Goal: Communication & Community: Answer question/provide support

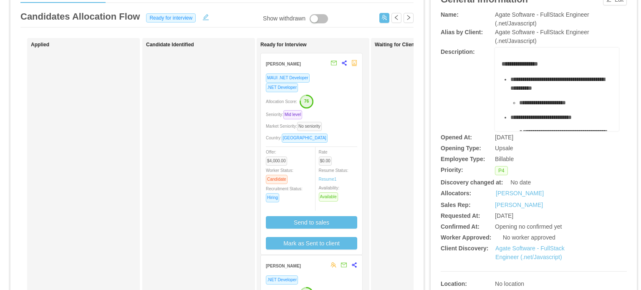
click at [337, 125] on div "Market Seniority: No seniority" at bounding box center [311, 126] width 91 height 10
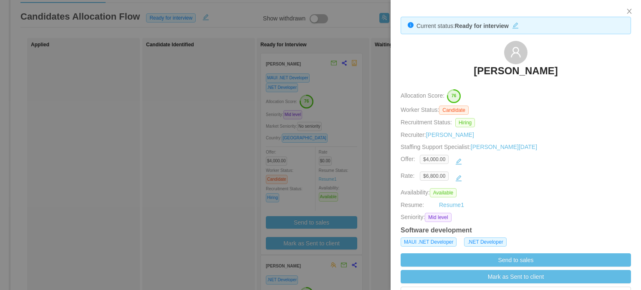
click at [352, 127] on div at bounding box center [320, 145] width 641 height 290
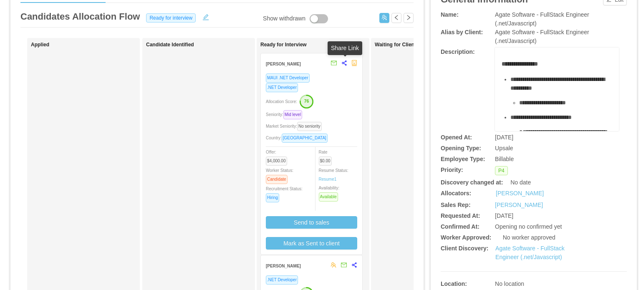
click at [347, 65] on icon "share-alt" at bounding box center [345, 63] width 6 height 6
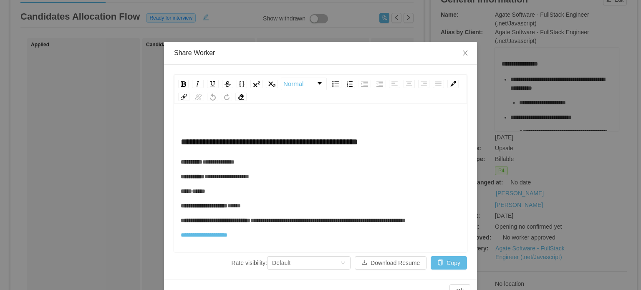
scroll to position [18, 0]
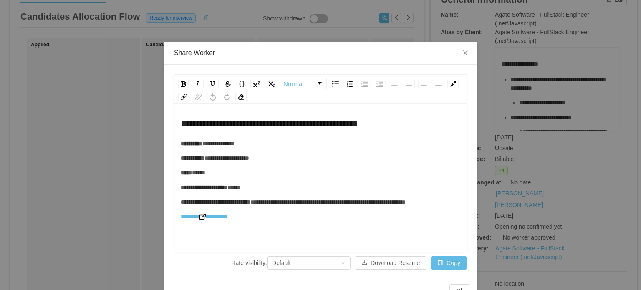
click at [204, 220] on img "rdw-editor" at bounding box center [203, 217] width 6 height 6
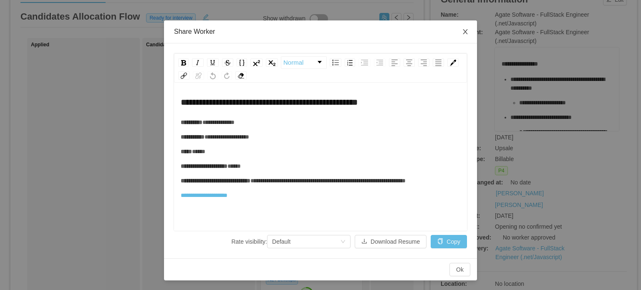
click at [462, 30] on icon "icon: close" at bounding box center [465, 31] width 7 height 7
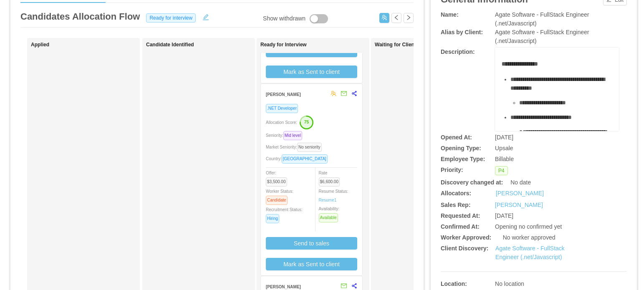
scroll to position [172, 0]
click at [354, 96] on icon "share-alt" at bounding box center [355, 93] width 6 height 6
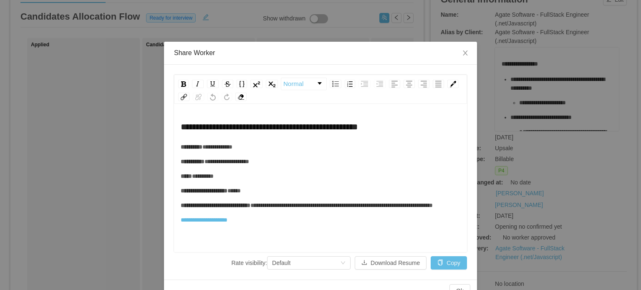
scroll to position [18, 0]
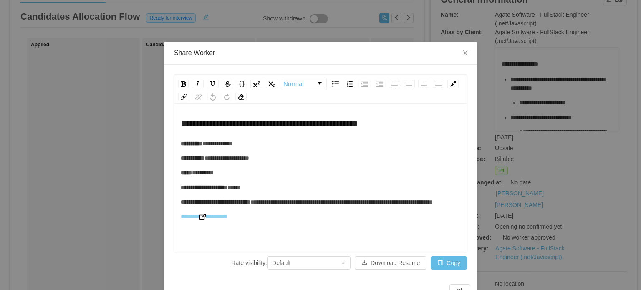
click at [203, 220] on img "rdw-editor" at bounding box center [203, 217] width 6 height 6
click at [464, 56] on icon "icon: close" at bounding box center [465, 53] width 7 height 7
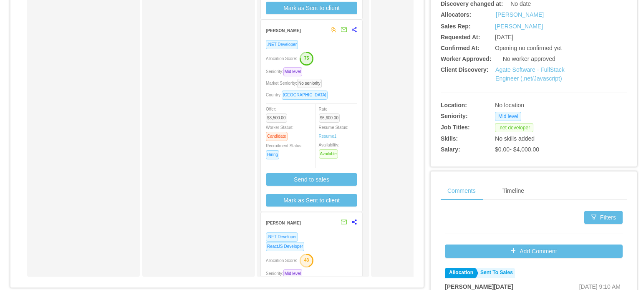
scroll to position [0, 0]
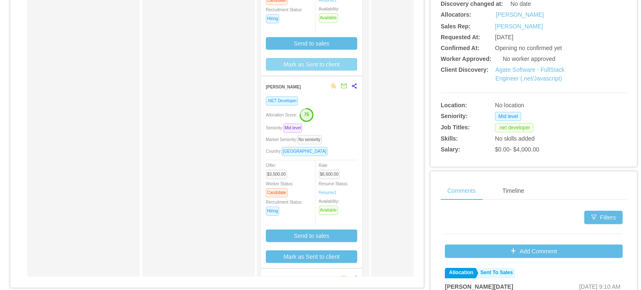
click at [317, 63] on button "Mark as Sent to client" at bounding box center [311, 64] width 91 height 13
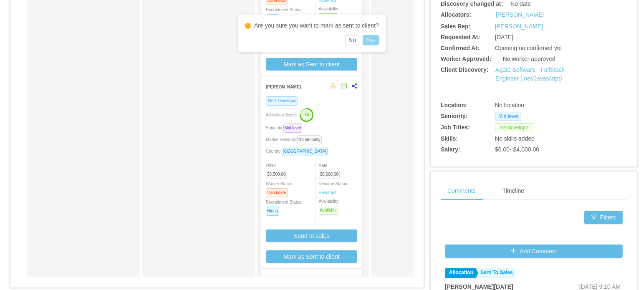
click at [370, 41] on button "Yes" at bounding box center [371, 40] width 16 height 10
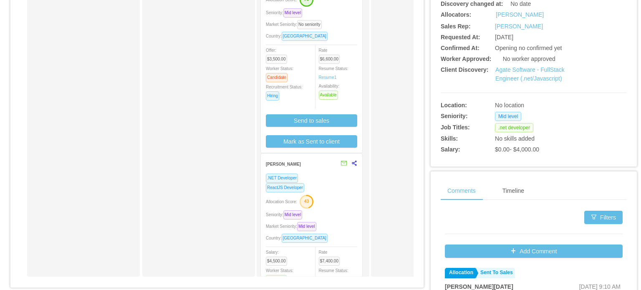
scroll to position [110, 0]
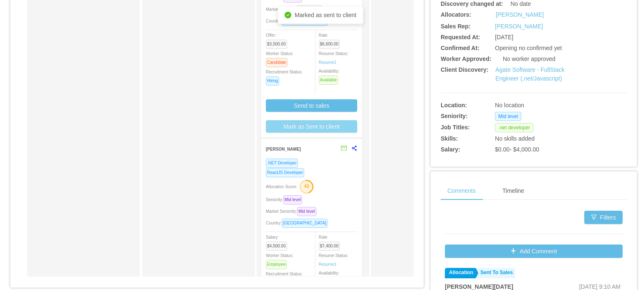
click at [311, 123] on button "Mark as Sent to client" at bounding box center [311, 126] width 91 height 13
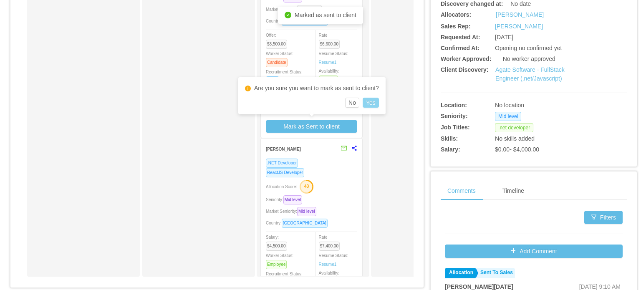
click at [370, 99] on button "Yes" at bounding box center [371, 103] width 16 height 10
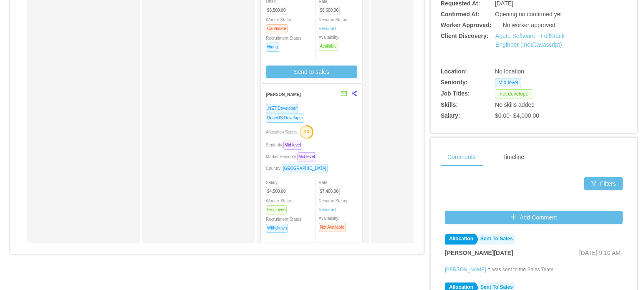
scroll to position [273, 0]
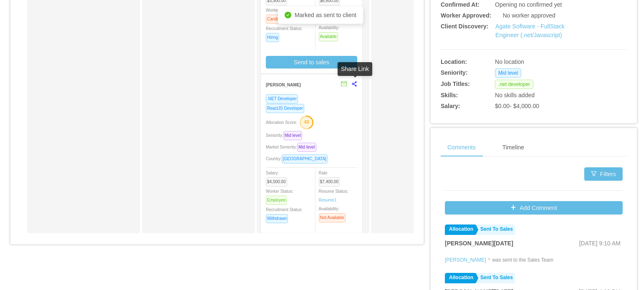
click at [356, 86] on icon "share-alt" at bounding box center [355, 84] width 6 height 6
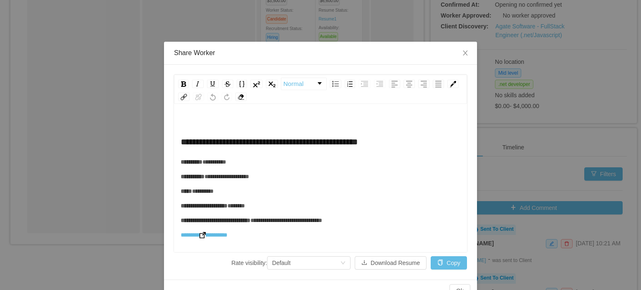
click at [201, 233] on img "rdw-editor" at bounding box center [203, 235] width 6 height 6
click at [463, 54] on icon "icon: close" at bounding box center [465, 53] width 5 height 5
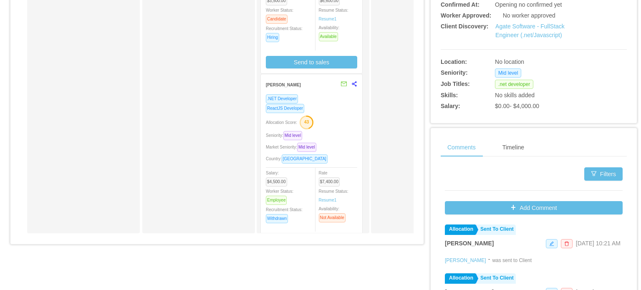
scroll to position [157, 0]
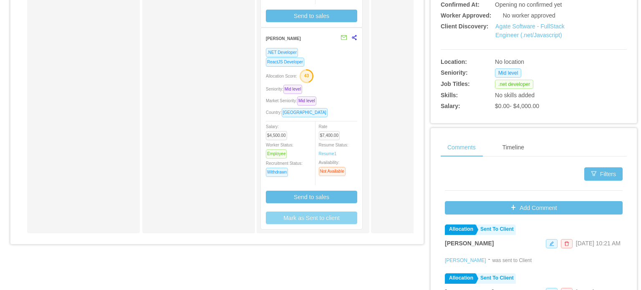
click at [304, 217] on button "Mark as Sent to client" at bounding box center [311, 218] width 91 height 13
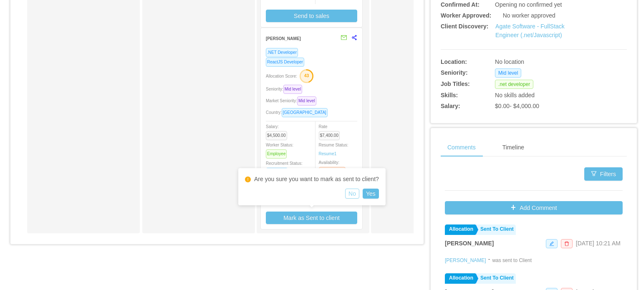
click at [353, 192] on button "No" at bounding box center [352, 194] width 14 height 10
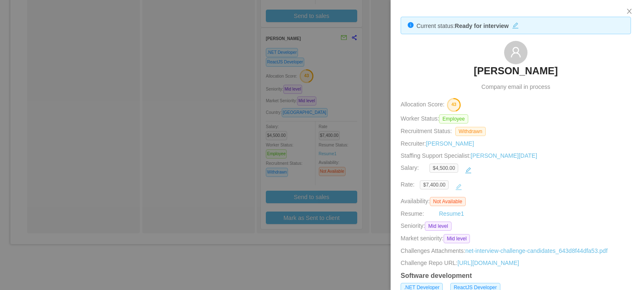
click at [456, 186] on button "button" at bounding box center [458, 186] width 13 height 13
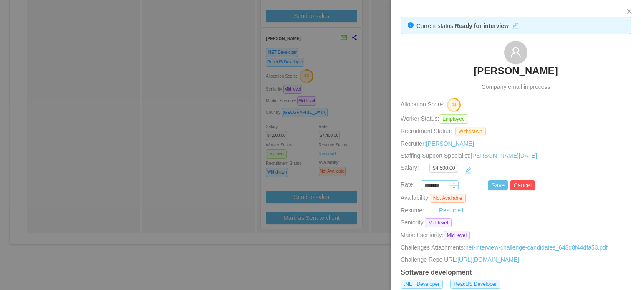
click at [433, 184] on input "*******" at bounding box center [440, 185] width 37 height 9
click at [430, 185] on input "*******" at bounding box center [440, 185] width 37 height 9
type input "*******"
click at [492, 182] on button "Save" at bounding box center [498, 185] width 20 height 10
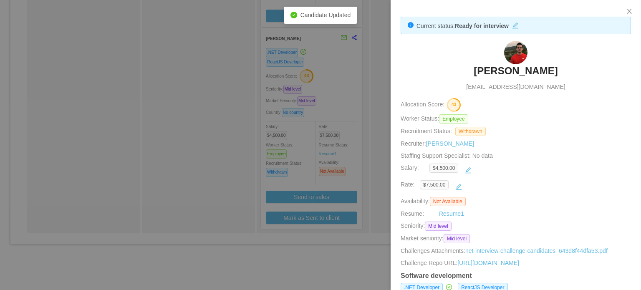
click at [379, 153] on div at bounding box center [320, 145] width 641 height 290
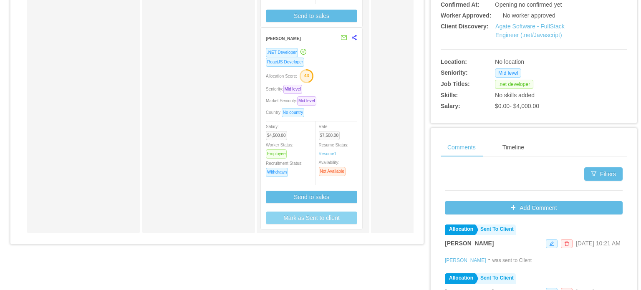
click at [321, 221] on button "Mark as Sent to client" at bounding box center [311, 218] width 91 height 13
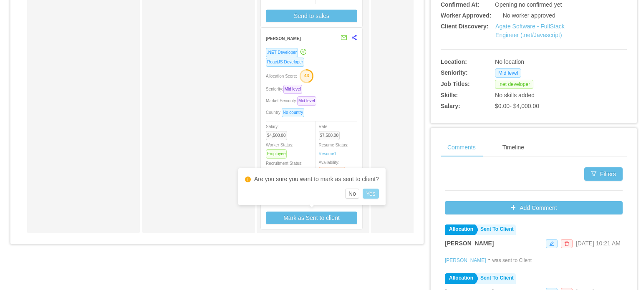
click at [369, 195] on button "Yes" at bounding box center [371, 194] width 16 height 10
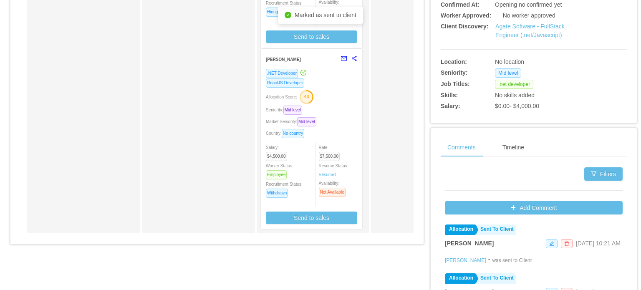
scroll to position [136, 0]
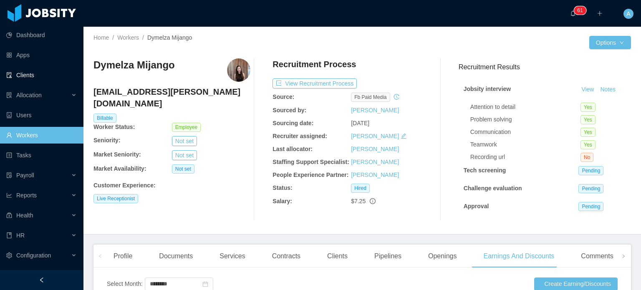
click at [33, 77] on link "Clients" at bounding box center [41, 75] width 71 height 17
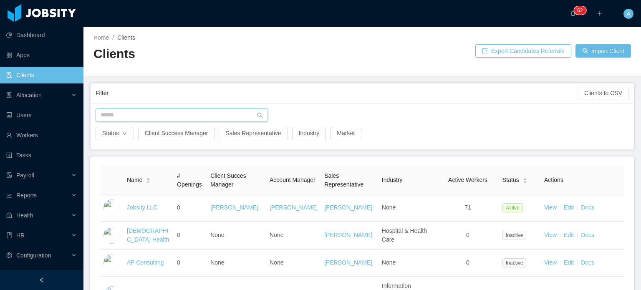
click at [136, 114] on input "text" at bounding box center [182, 115] width 172 height 13
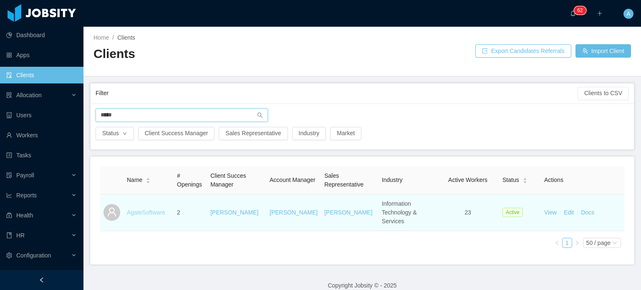
type input "*****"
click at [144, 210] on link "AgateSoftware" at bounding box center [146, 212] width 38 height 7
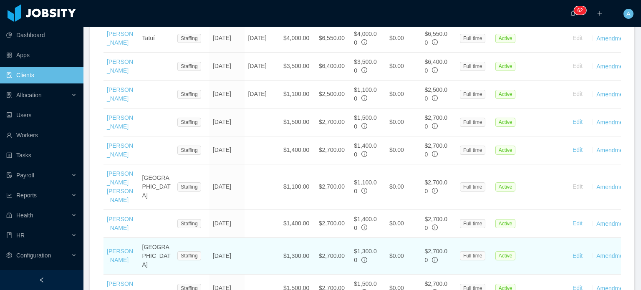
scroll to position [354, 0]
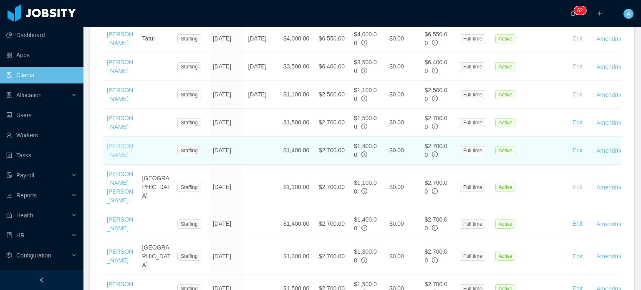
click at [109, 158] on link "Irice Reyes" at bounding box center [120, 150] width 26 height 15
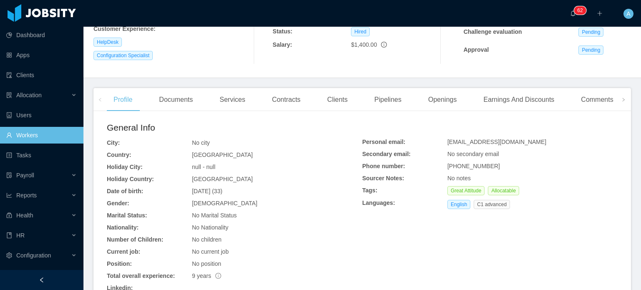
scroll to position [156, 0]
click at [585, 97] on div "Comments" at bounding box center [598, 100] width 46 height 23
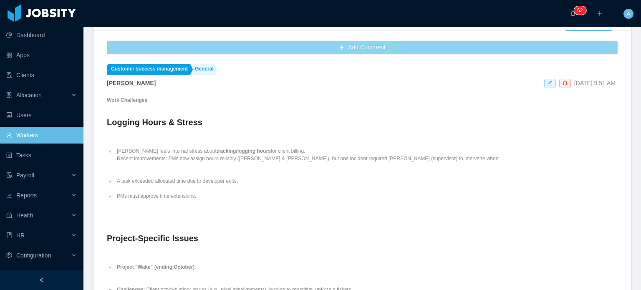
scroll to position [239, 0]
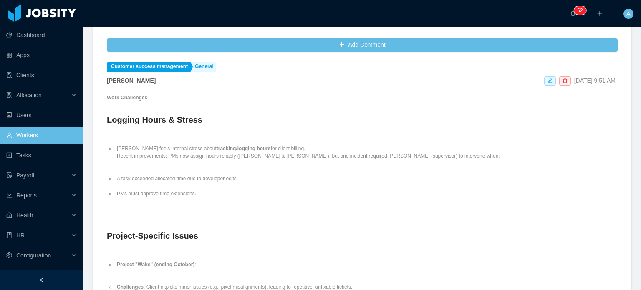
click at [548, 81] on icon "icon: edit" at bounding box center [550, 80] width 5 height 5
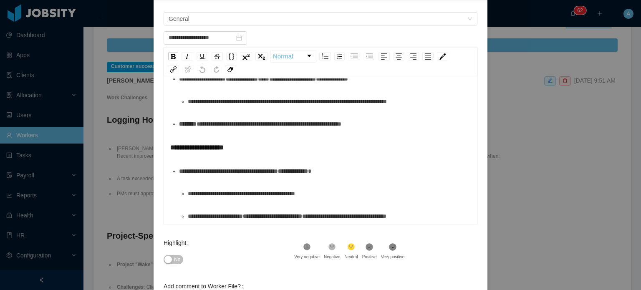
scroll to position [65, 0]
click at [190, 195] on span "**********" at bounding box center [241, 193] width 107 height 6
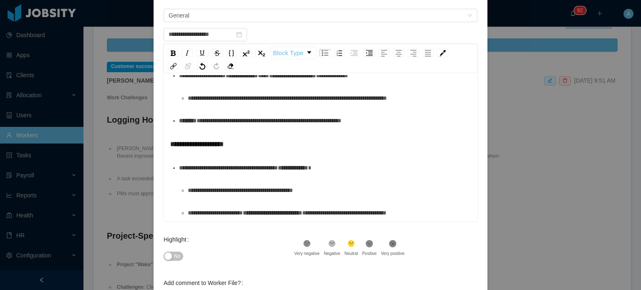
scroll to position [68, 0]
click at [200, 212] on span "**********" at bounding box center [215, 213] width 55 height 6
click at [429, 212] on div "**********" at bounding box center [329, 212] width 283 height 17
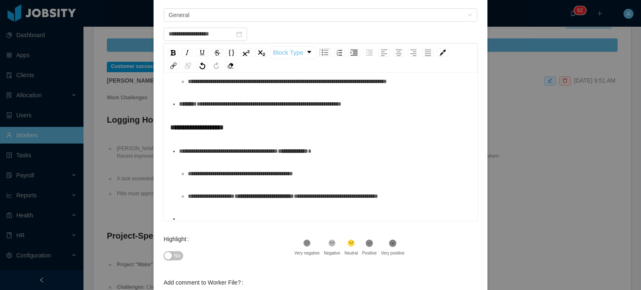
scroll to position [350, 0]
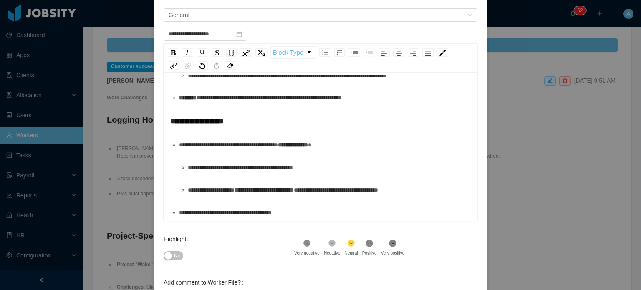
click at [296, 213] on div "**********" at bounding box center [325, 212] width 292 height 17
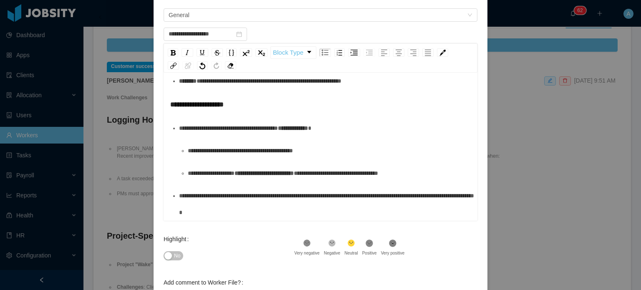
scroll to position [137, 0]
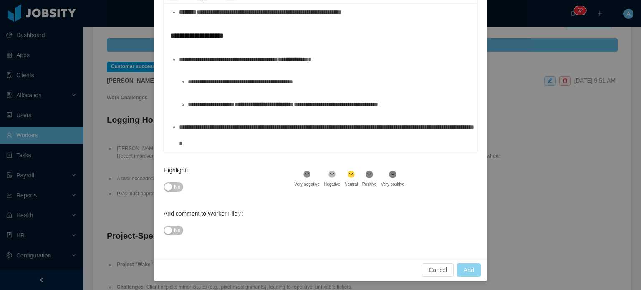
click at [466, 267] on button "Add" at bounding box center [469, 269] width 24 height 13
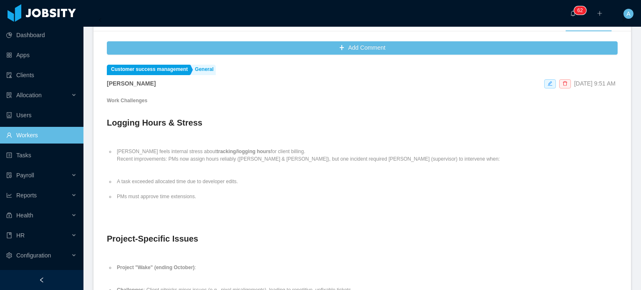
scroll to position [233, 0]
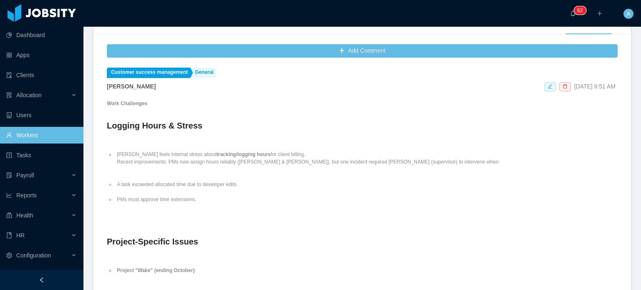
click at [548, 86] on icon "icon: edit" at bounding box center [550, 86] width 5 height 5
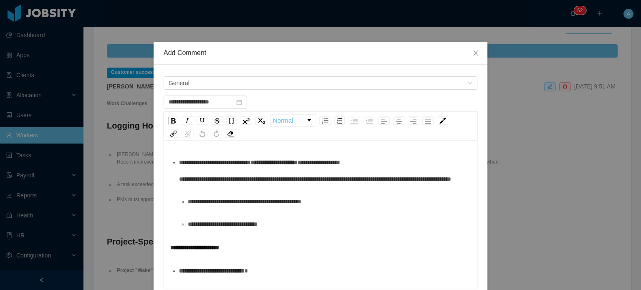
scroll to position [47, 0]
click at [425, 184] on div "**********" at bounding box center [325, 170] width 292 height 33
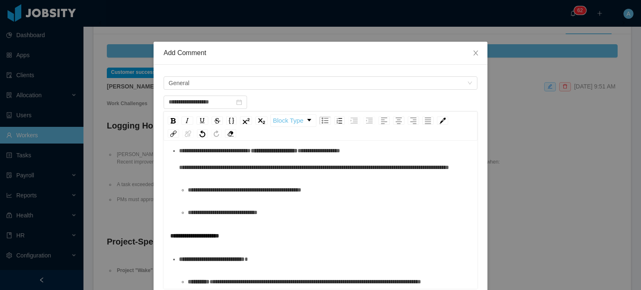
scroll to position [58, 0]
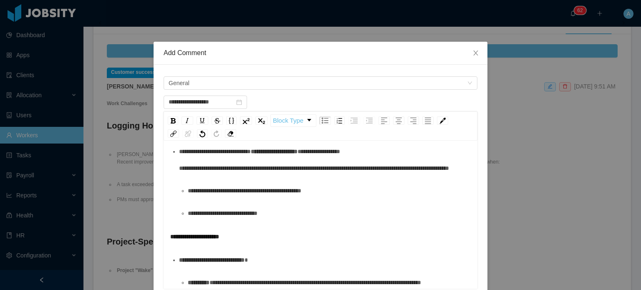
click at [254, 171] on span "**********" at bounding box center [314, 160] width 270 height 23
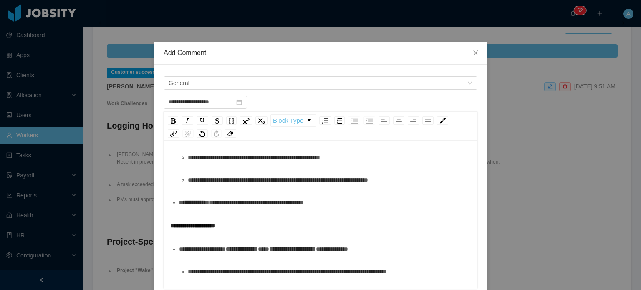
scroll to position [210, 0]
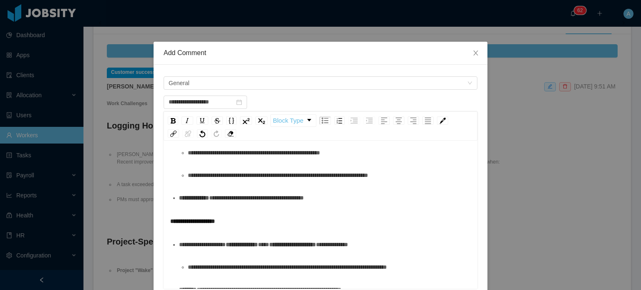
click at [333, 178] on span "**********" at bounding box center [278, 175] width 180 height 6
click at [380, 206] on div "**********" at bounding box center [325, 198] width 292 height 17
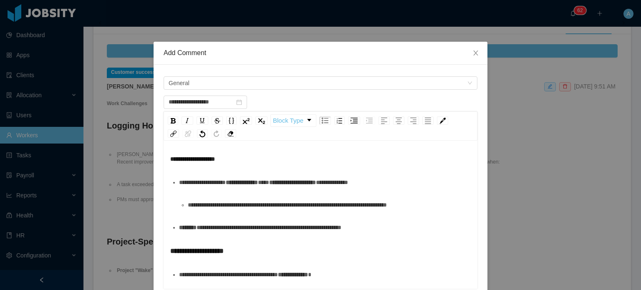
scroll to position [273, 0]
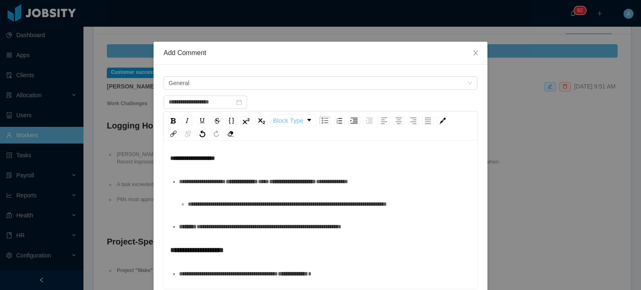
click at [170, 161] on span "**********" at bounding box center [192, 158] width 45 height 6
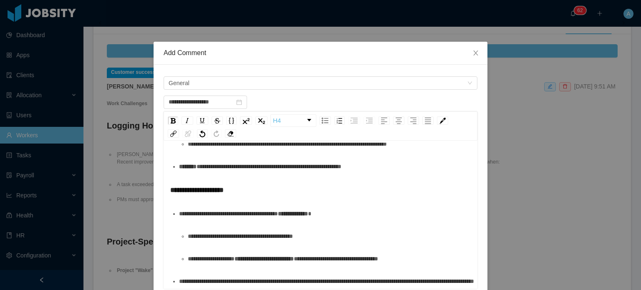
scroll to position [334, 0]
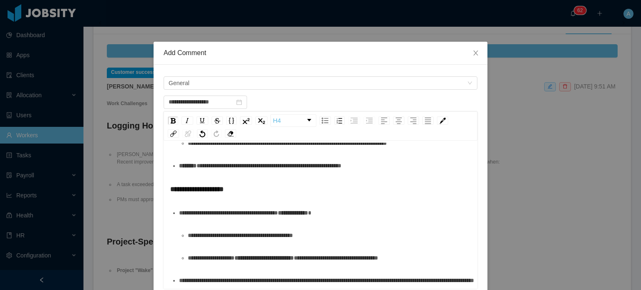
click at [206, 169] on span "**********" at bounding box center [269, 166] width 145 height 6
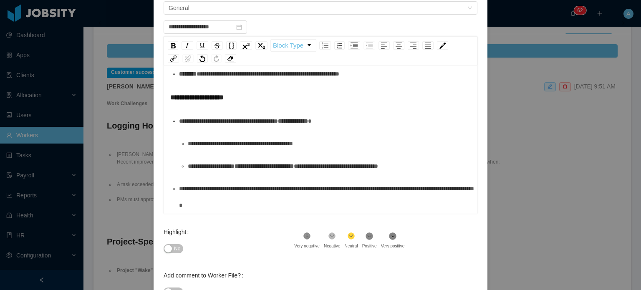
scroll to position [75, 0]
click at [326, 240] on div ".st1{fill:#262626}" at bounding box center [332, 237] width 16 height 11
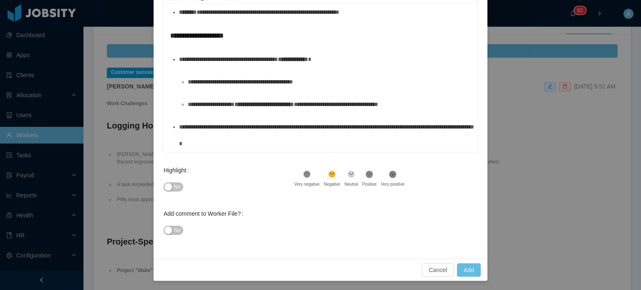
scroll to position [137, 0]
click at [168, 188] on button "No" at bounding box center [174, 186] width 20 height 9
click at [461, 266] on button "Add" at bounding box center [469, 269] width 24 height 13
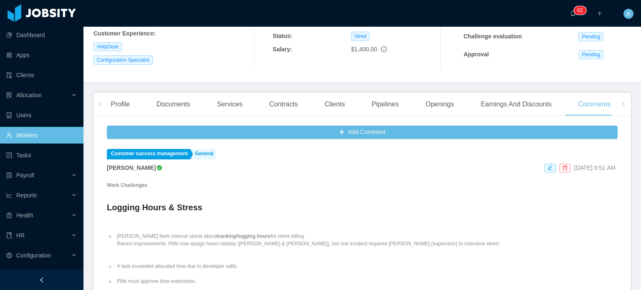
scroll to position [179, 0]
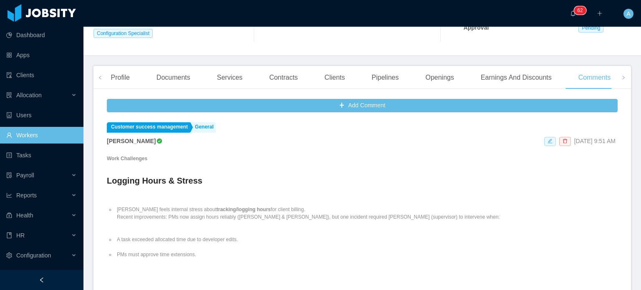
click at [544, 142] on span at bounding box center [550, 141] width 12 height 9
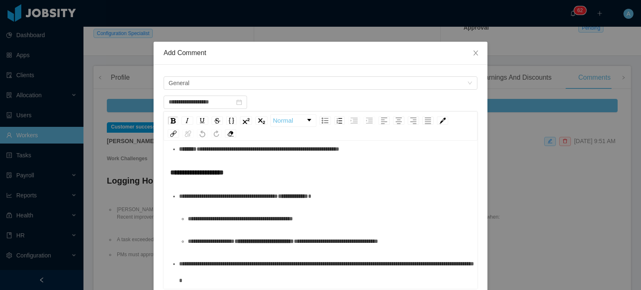
scroll to position [137, 0]
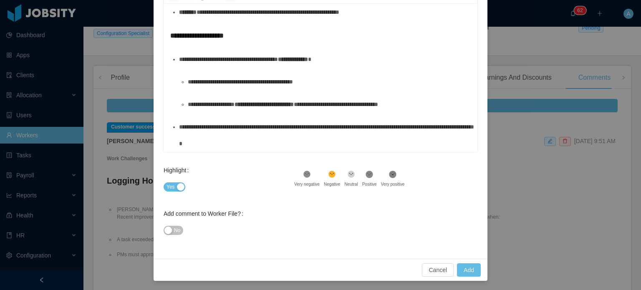
click at [166, 233] on button "No" at bounding box center [174, 230] width 20 height 9
click at [463, 271] on button "Add" at bounding box center [469, 269] width 24 height 13
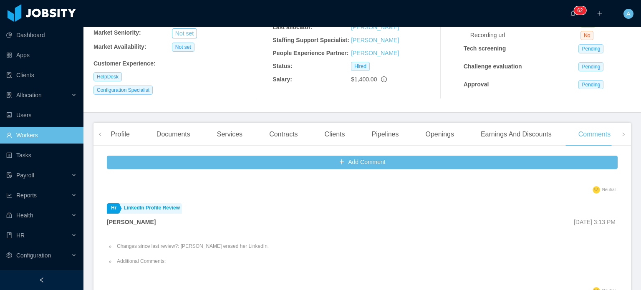
scroll to position [120, 0]
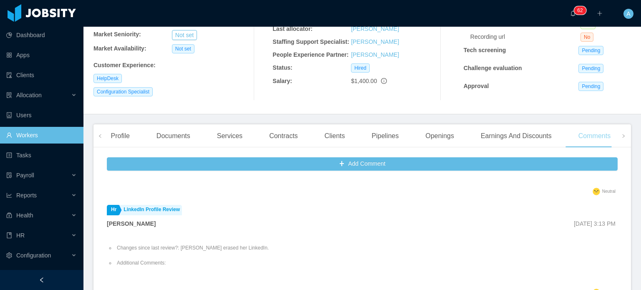
click at [573, 139] on div "Comments" at bounding box center [595, 135] width 46 height 23
click at [501, 138] on div "Earnings And Discounts" at bounding box center [516, 135] width 84 height 23
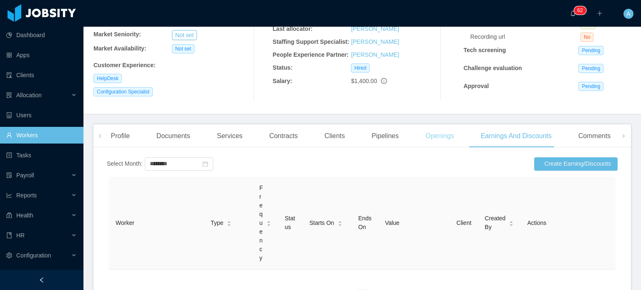
click at [441, 139] on div "Openings" at bounding box center [440, 135] width 42 height 23
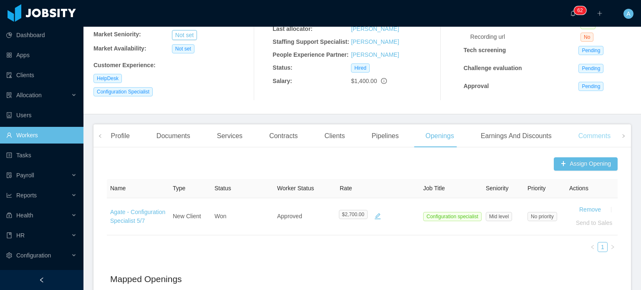
click at [595, 137] on div "Comments" at bounding box center [595, 135] width 46 height 23
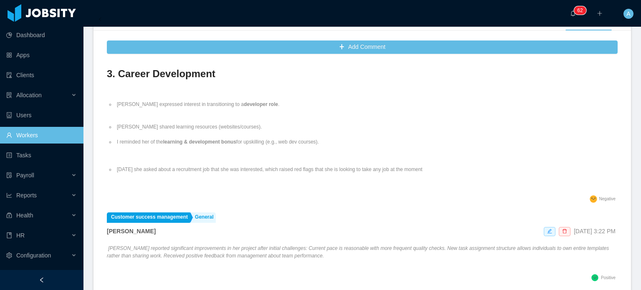
scroll to position [413, 0]
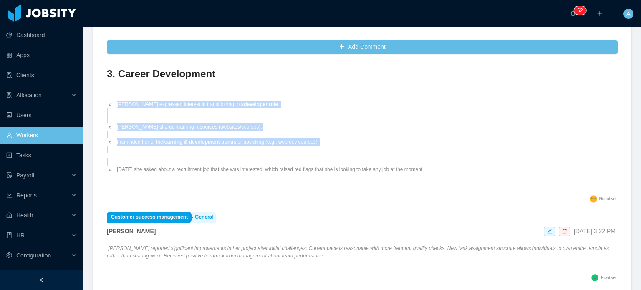
drag, startPoint x: 115, startPoint y: 105, endPoint x: 442, endPoint y: 177, distance: 334.8
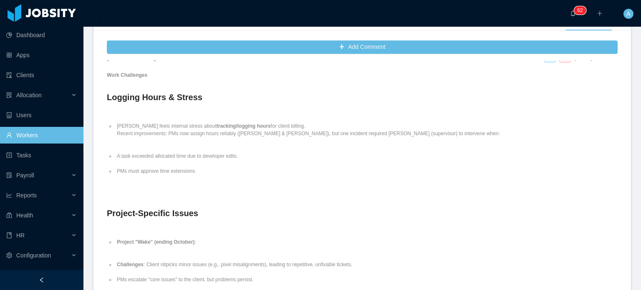
scroll to position [0, 0]
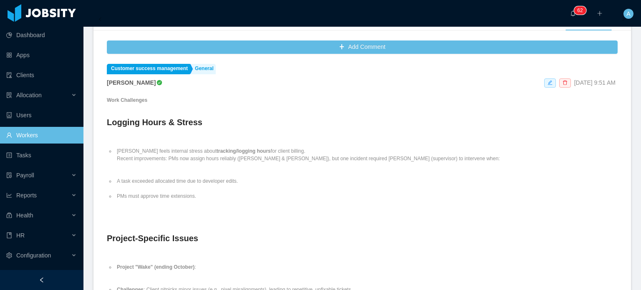
click at [106, 121] on div "Add Comment Customer success management General Alfredo Orjuela Aug 18th, 2025 …" at bounding box center [363, 180] width 538 height 287
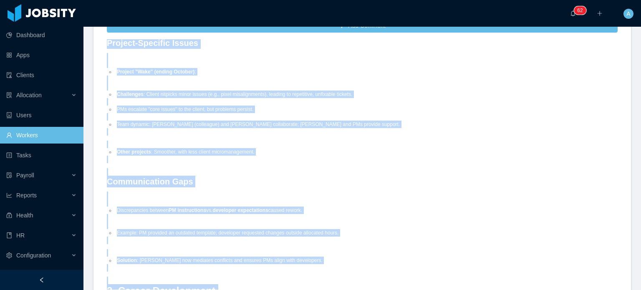
scroll to position [365, 0]
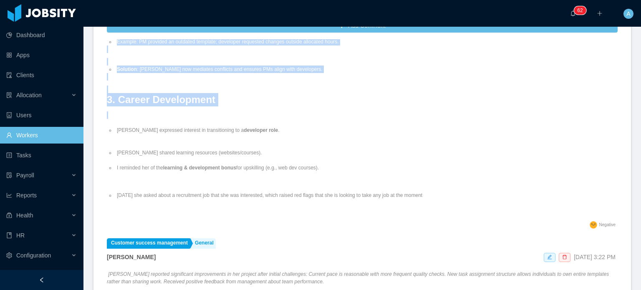
drag, startPoint x: 107, startPoint y: 100, endPoint x: 433, endPoint y: 211, distance: 343.8
copy div "Work Challenges Logging Hours & Stress Irice feels internal stress about tracki…"
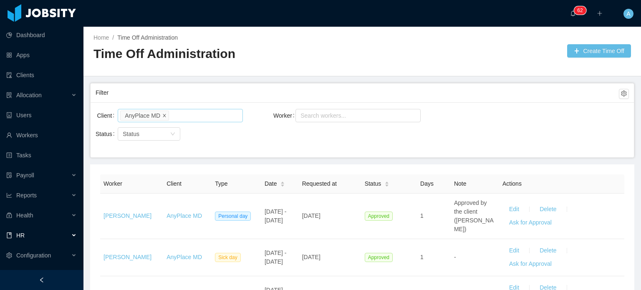
click at [162, 116] on icon "icon: close" at bounding box center [164, 115] width 4 height 4
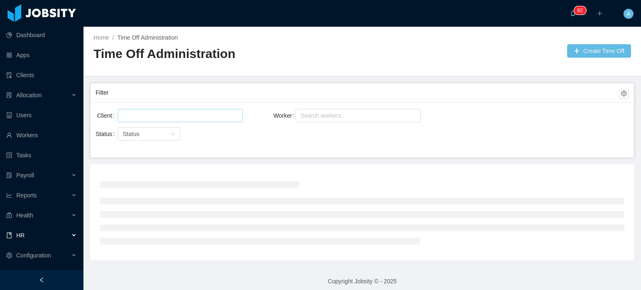
click at [183, 113] on div at bounding box center [179, 115] width 118 height 13
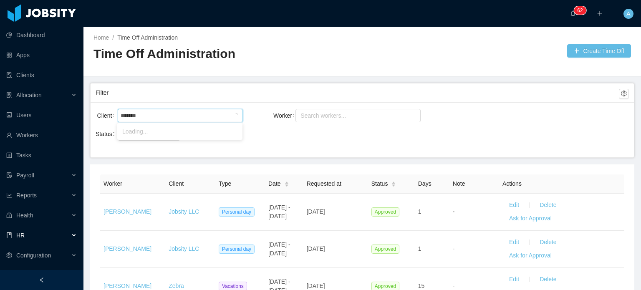
type input "********"
click at [175, 130] on li "Signpost" at bounding box center [179, 131] width 125 height 13
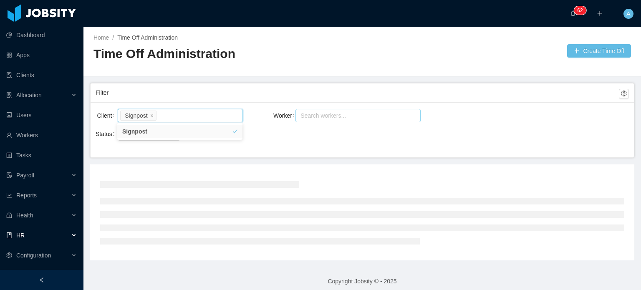
click at [312, 114] on div "Search workers..." at bounding box center [355, 115] width 108 height 8
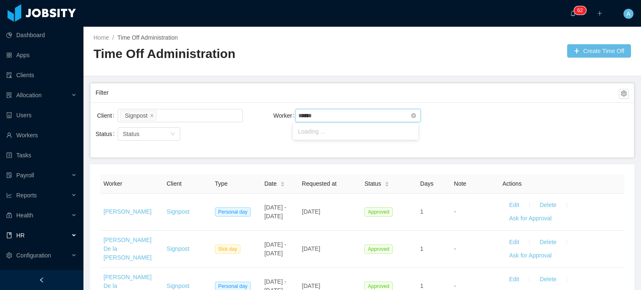
type input "*******"
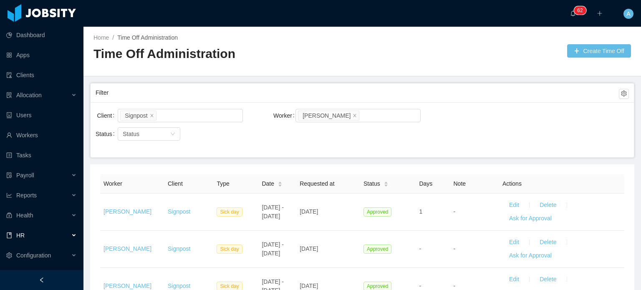
click at [451, 106] on div "Client Signpost Worker Search workers... Melanie Torres Status Status" at bounding box center [363, 129] width 544 height 55
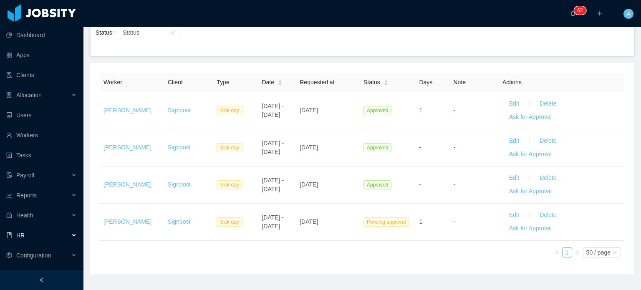
scroll to position [102, 0]
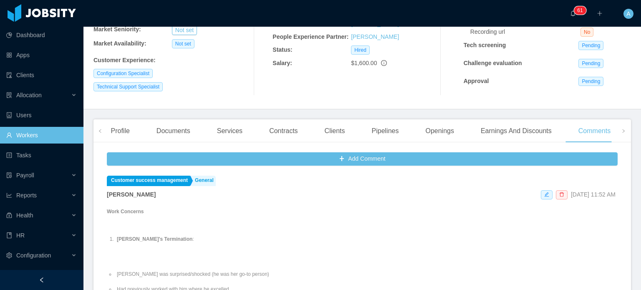
scroll to position [135, 0]
